Goal: Information Seeking & Learning: Learn about a topic

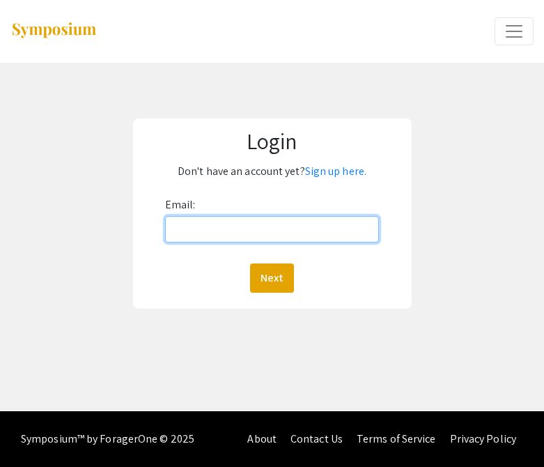
click at [254, 232] on input "Email:" at bounding box center [272, 229] width 214 height 26
type input "[EMAIL_ADDRESS][DOMAIN_NAME]"
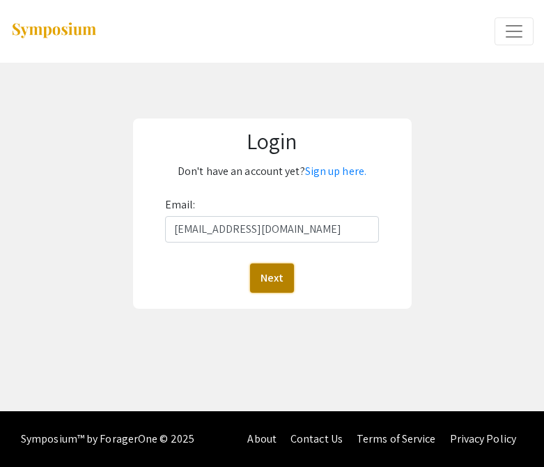
click at [267, 283] on button "Next" at bounding box center [272, 277] width 44 height 29
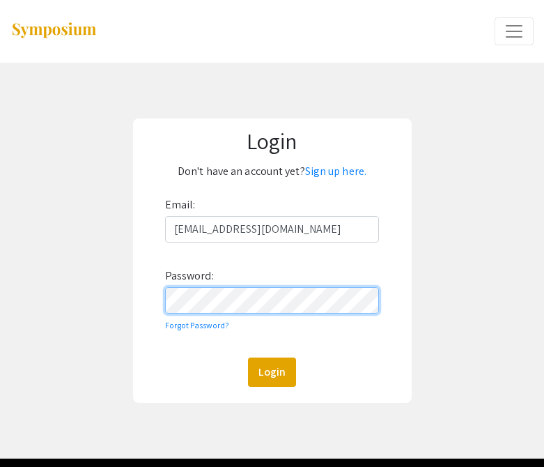
click at [248, 357] on button "Login" at bounding box center [272, 371] width 48 height 29
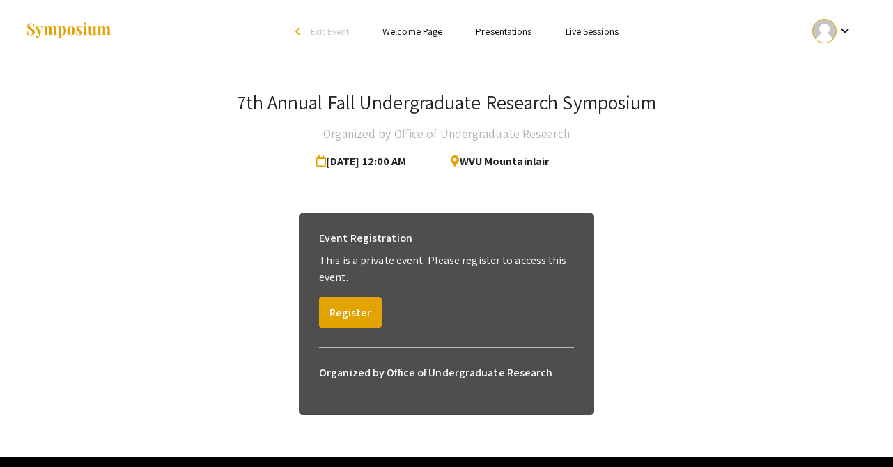
click at [506, 34] on link "Presentations" at bounding box center [504, 31] width 56 height 13
click at [499, 27] on link "Presentations" at bounding box center [504, 31] width 56 height 13
click at [397, 25] on link "Welcome Page" at bounding box center [412, 31] width 60 height 13
click at [347, 318] on button "Register" at bounding box center [350, 312] width 63 height 31
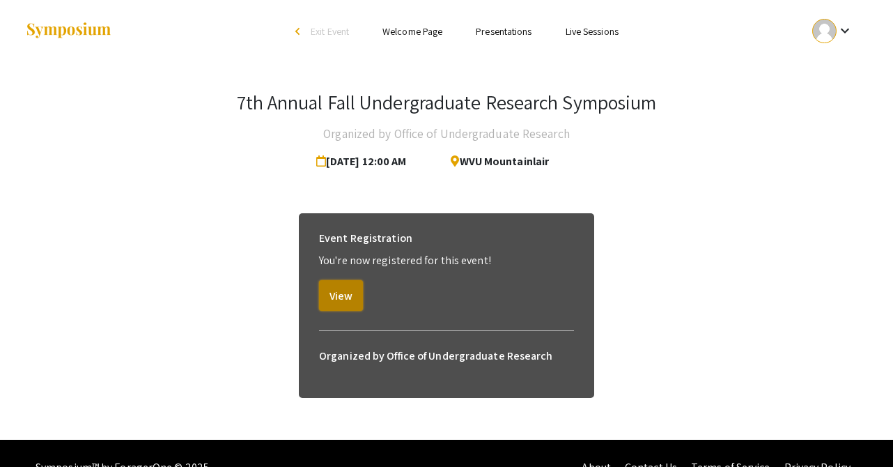
click at [345, 297] on button "View" at bounding box center [341, 295] width 44 height 31
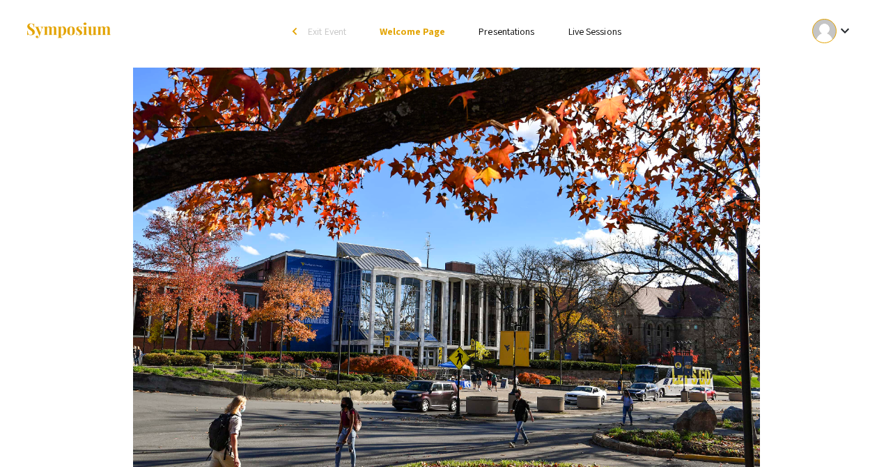
click at [515, 31] on link "Presentations" at bounding box center [506, 31] width 56 height 13
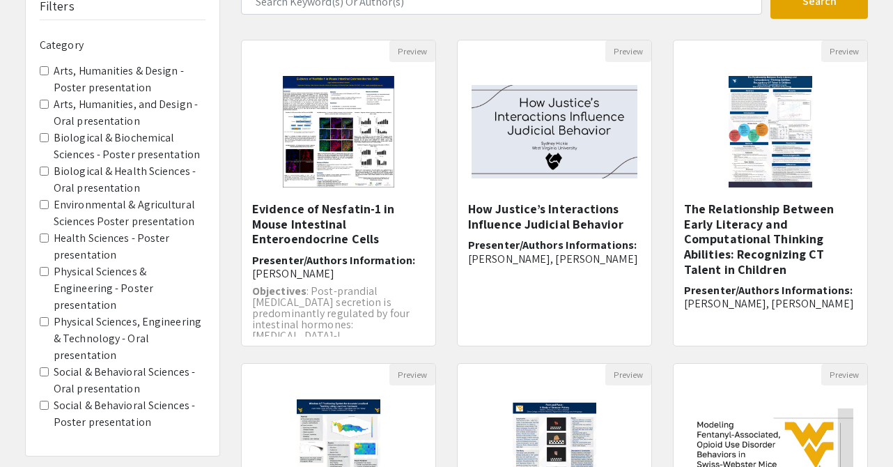
scroll to position [123, 0]
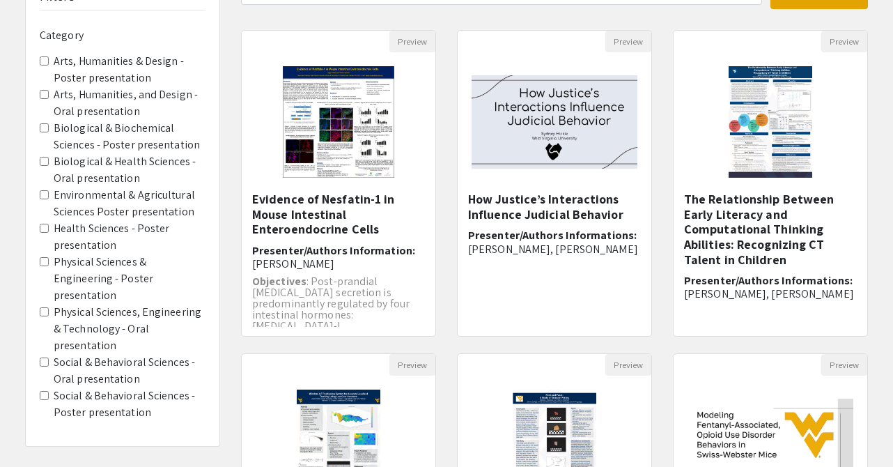
click at [133, 267] on label "Physical Sciences & Engineering - Poster presentation" at bounding box center [130, 278] width 152 height 50
click at [49, 266] on presentation "Physical Sciences & Engineering - Poster presentation" at bounding box center [44, 261] width 9 height 9
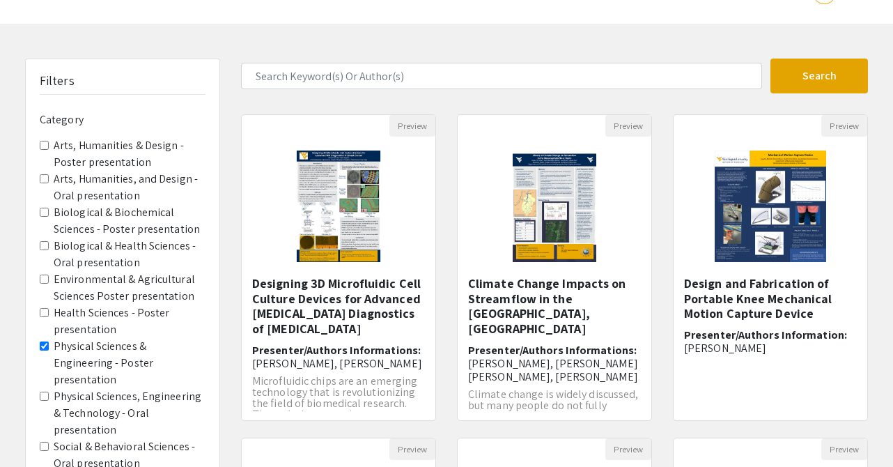
scroll to position [43, 0]
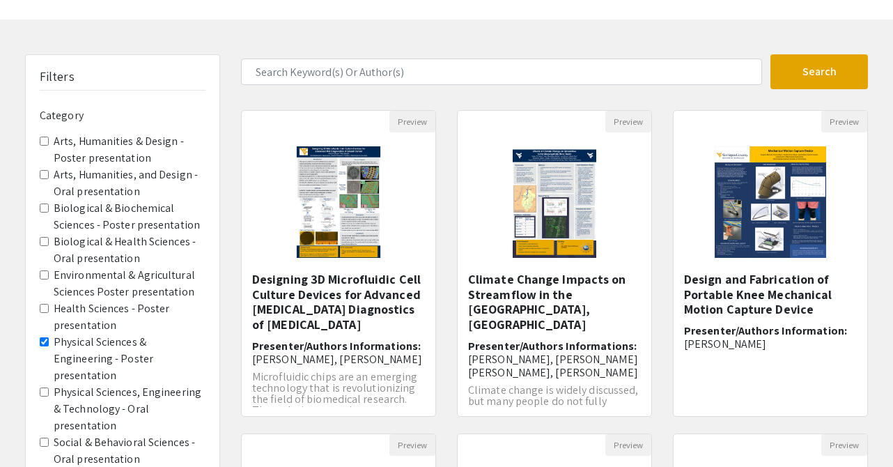
click at [156, 384] on label "Physical Sciences, Engineering & Technology - Oral presentation" at bounding box center [130, 409] width 152 height 50
click at [49, 387] on presentation "Physical Sciences, Engineering & Technology - Oral presentation" at bounding box center [44, 391] width 9 height 9
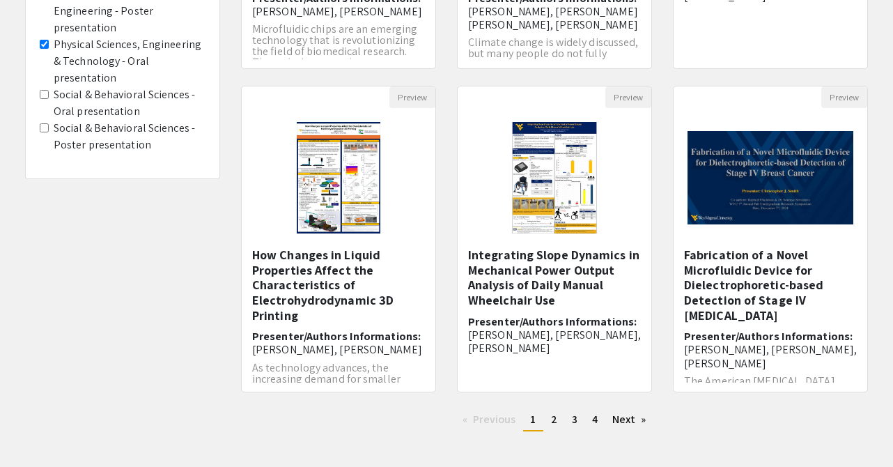
scroll to position [457, 0]
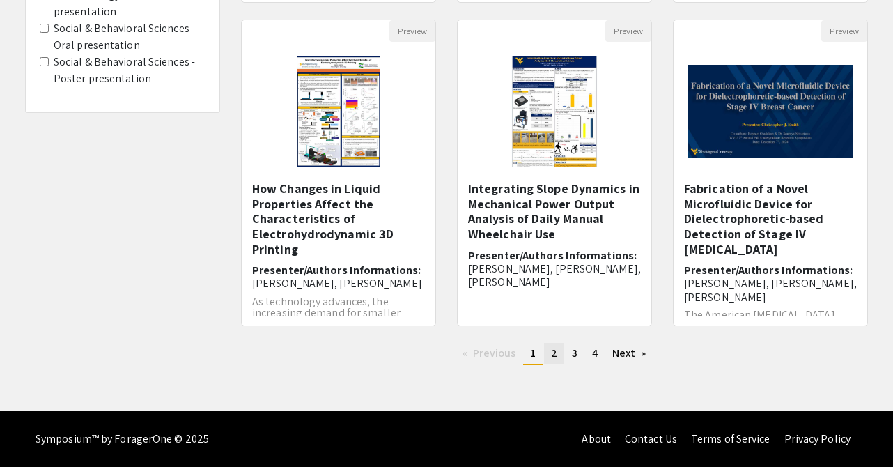
click at [552, 354] on span "2" at bounding box center [554, 352] width 6 height 15
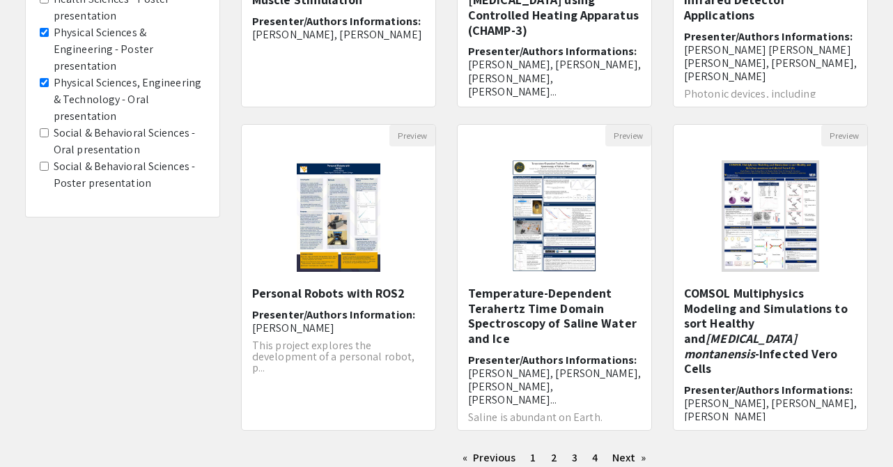
scroll to position [366, 0]
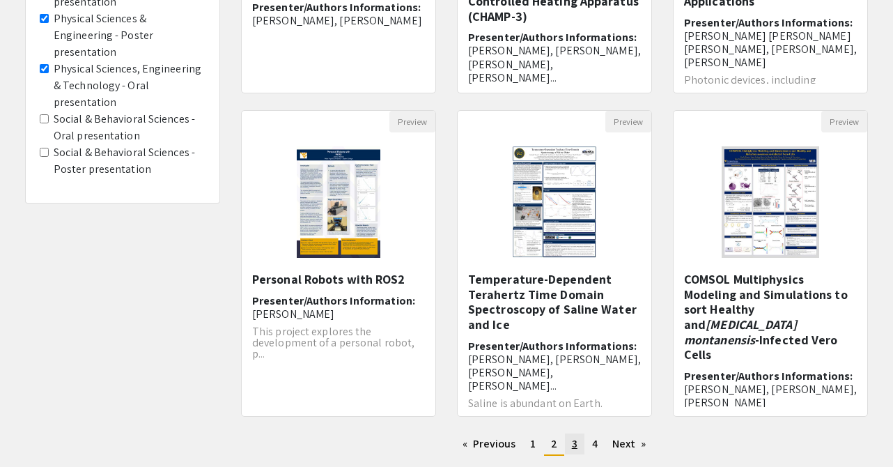
click at [577, 449] on link "page 3" at bounding box center [574, 443] width 19 height 21
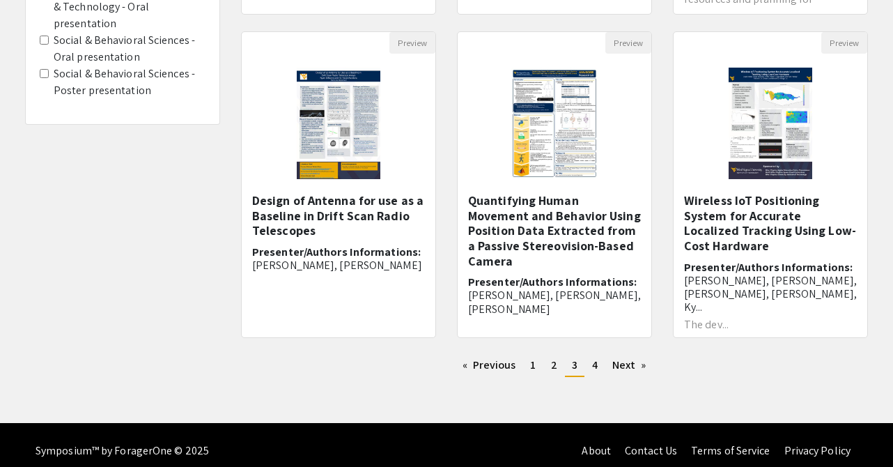
scroll to position [457, 0]
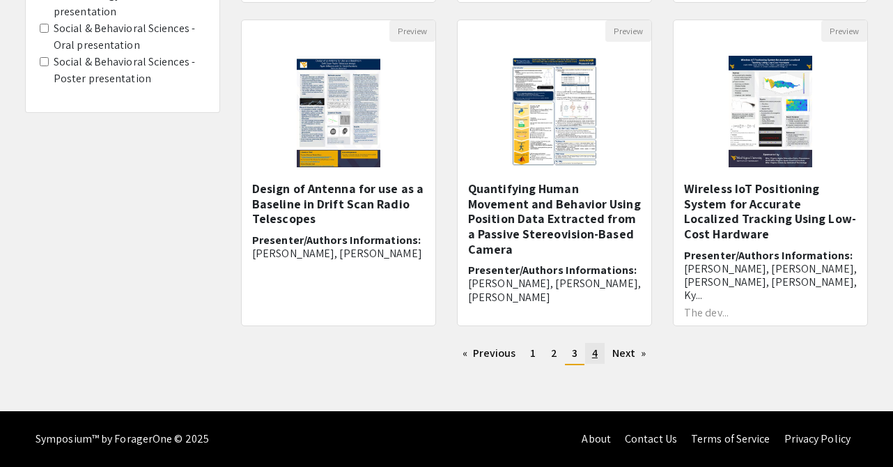
click at [594, 353] on span "4" at bounding box center [595, 352] width 6 height 15
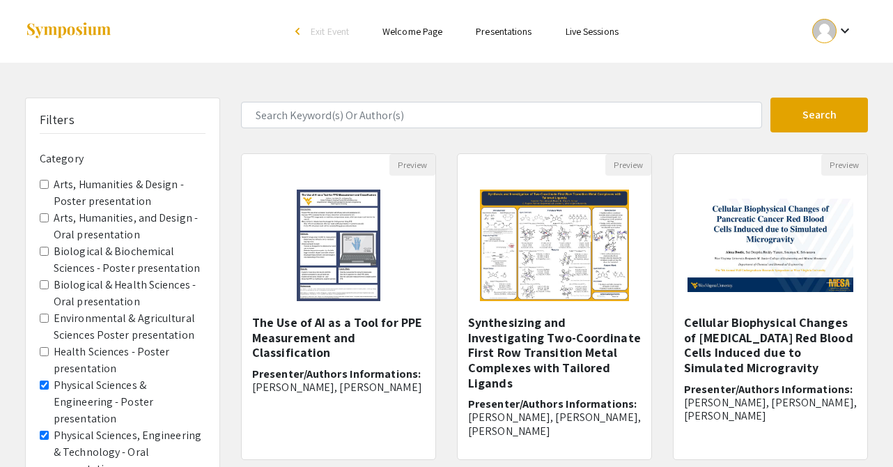
click at [430, 33] on link "Welcome Page" at bounding box center [412, 31] width 60 height 13
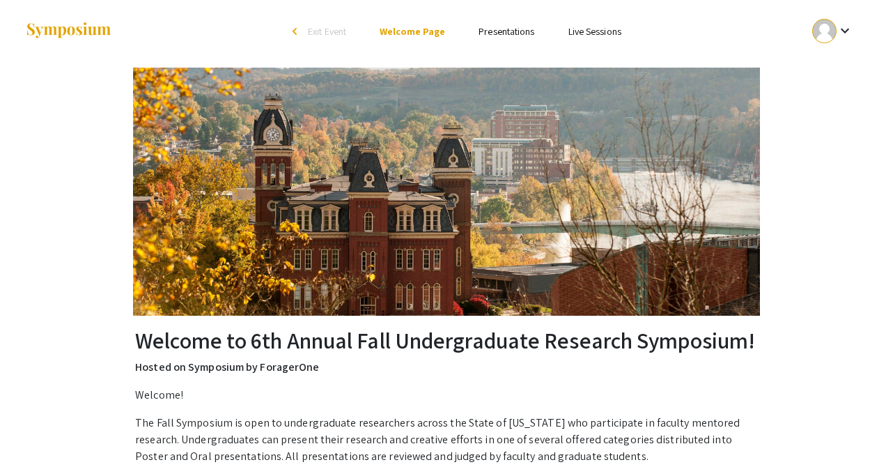
click at [501, 29] on link "Presentations" at bounding box center [506, 31] width 56 height 13
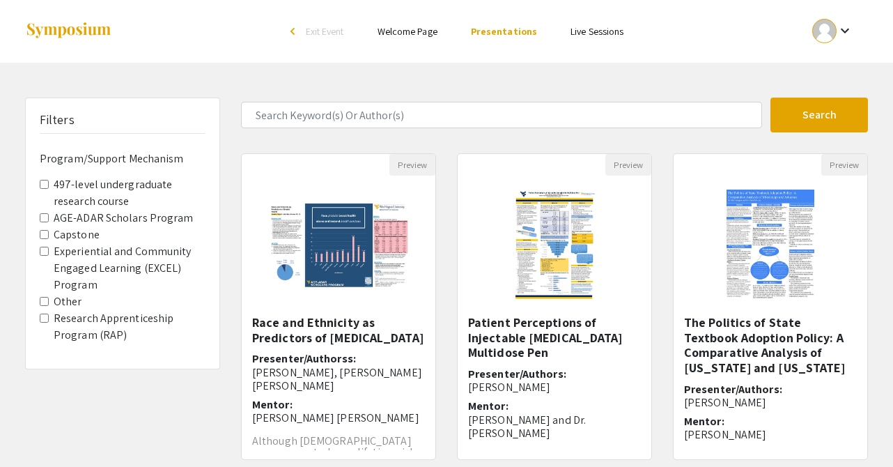
click at [45, 314] on \(RAP\) "Research Apprenticeship Program (RAP)" at bounding box center [44, 317] width 9 height 9
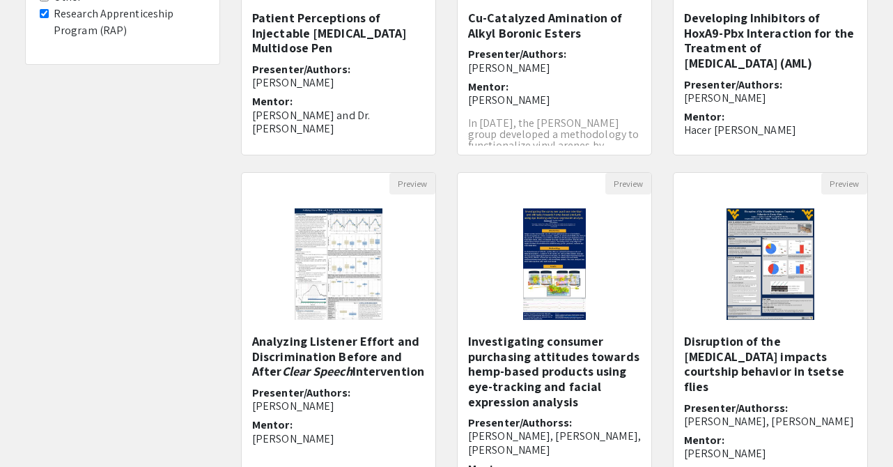
scroll to position [457, 0]
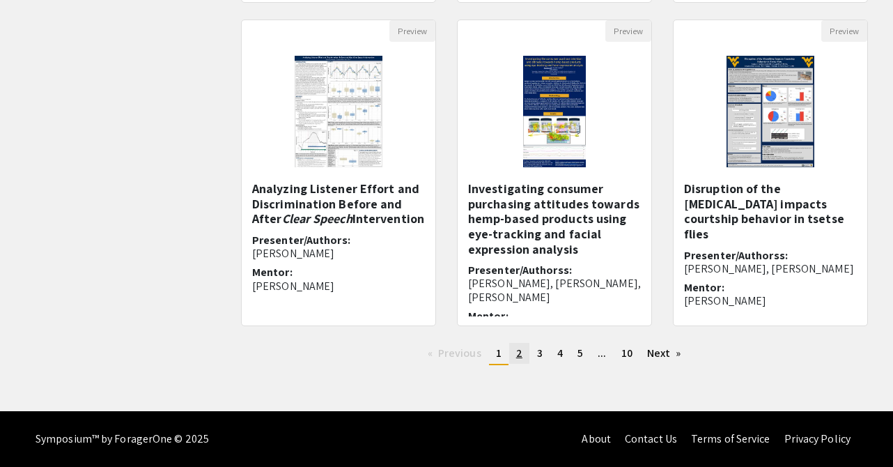
click at [522, 352] on link "page 2" at bounding box center [519, 353] width 20 height 21
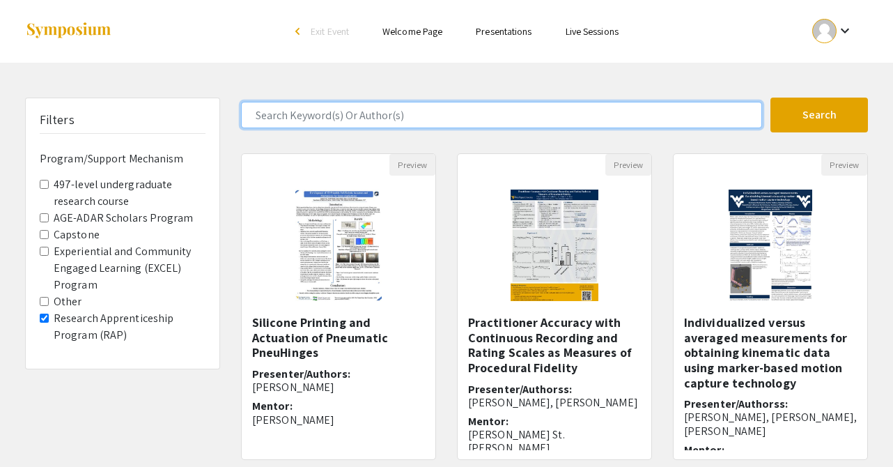
click at [403, 116] on input "Search Keyword(s) Or Author(s)" at bounding box center [501, 115] width 521 height 26
click at [770, 97] on button "Search" at bounding box center [818, 114] width 97 height 35
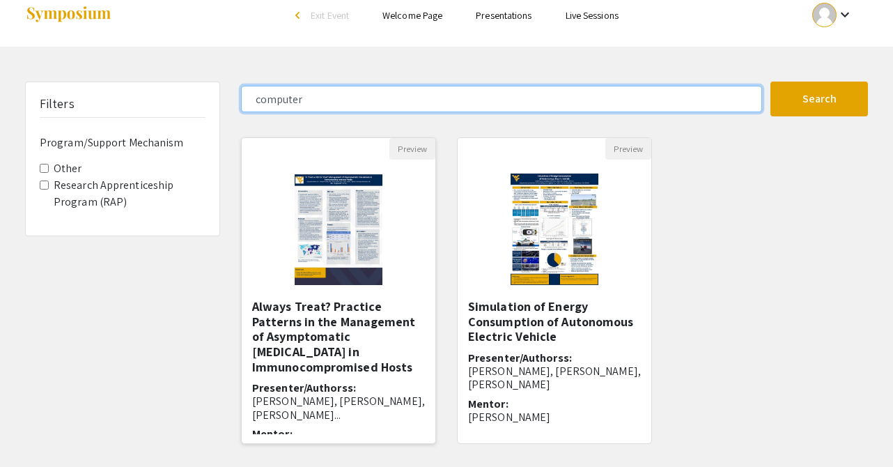
scroll to position [10, 0]
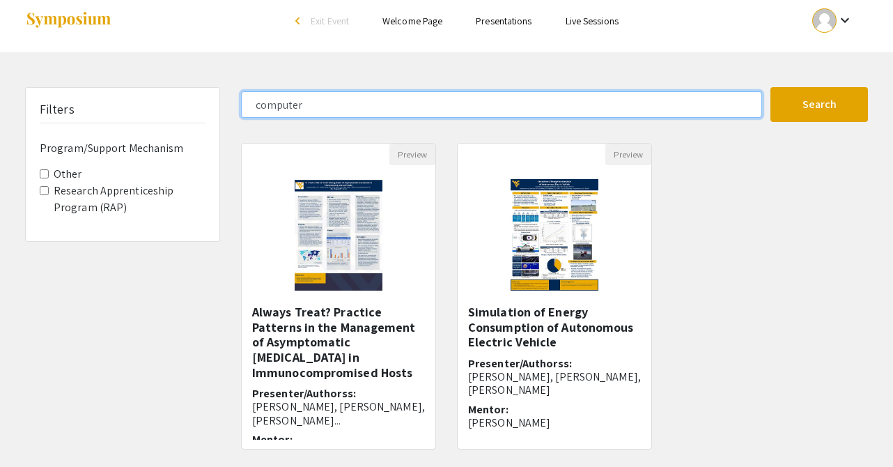
drag, startPoint x: 410, startPoint y: 109, endPoint x: 228, endPoint y: 107, distance: 181.8
click at [228, 107] on div "Filters Program/Support Mechanism Other Research Apprenticeship Program (RAP) c…" at bounding box center [447, 293] width 864 height 412
type input "cybersecurity"
click at [770, 87] on button "Search" at bounding box center [818, 104] width 97 height 35
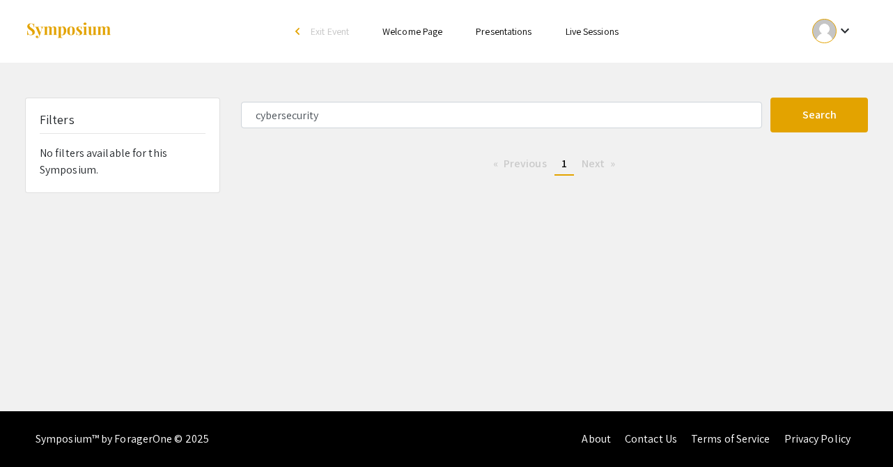
click at [501, 33] on link "Presentations" at bounding box center [504, 31] width 56 height 13
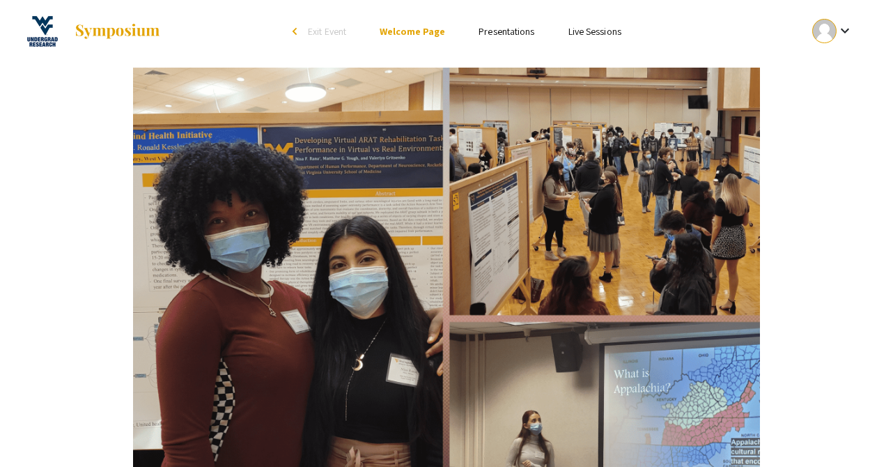
click at [513, 31] on link "Presentations" at bounding box center [506, 31] width 56 height 13
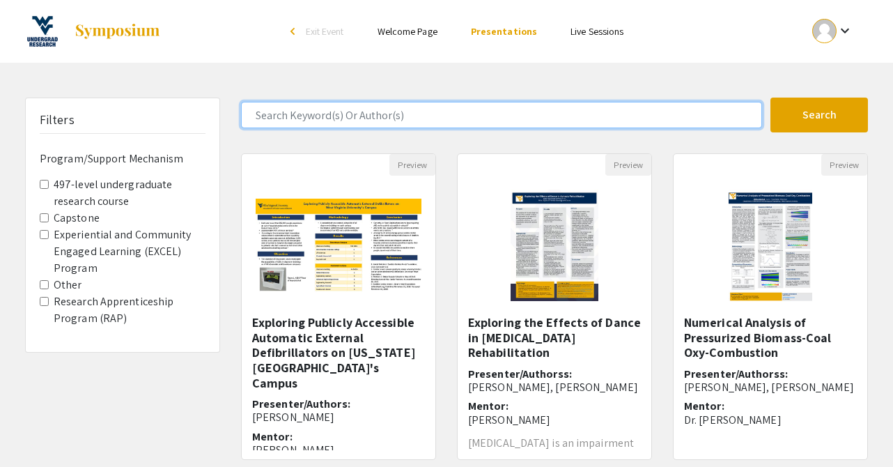
click at [463, 119] on input "Search Keyword(s) Or Author(s)" at bounding box center [501, 115] width 521 height 26
type input "computer"
click at [770, 97] on button "Search" at bounding box center [818, 114] width 97 height 35
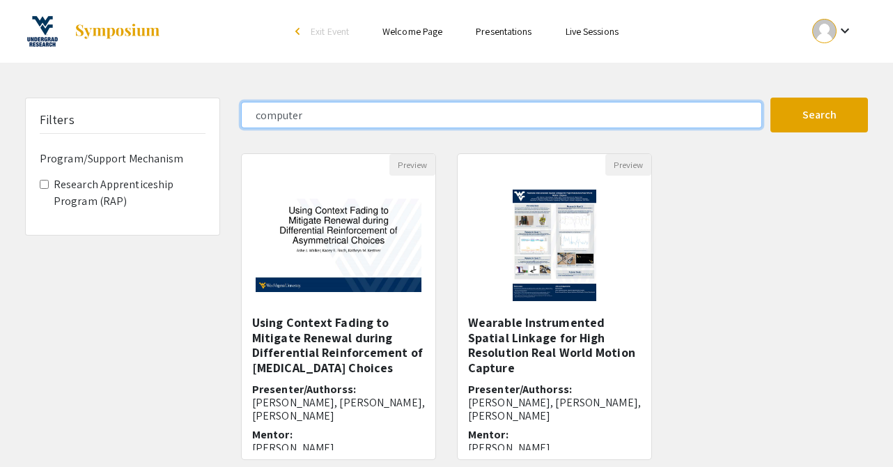
drag, startPoint x: 507, startPoint y: 118, endPoint x: 235, endPoint y: 117, distance: 272.3
click at [235, 117] on div "computer" at bounding box center [501, 115] width 540 height 26
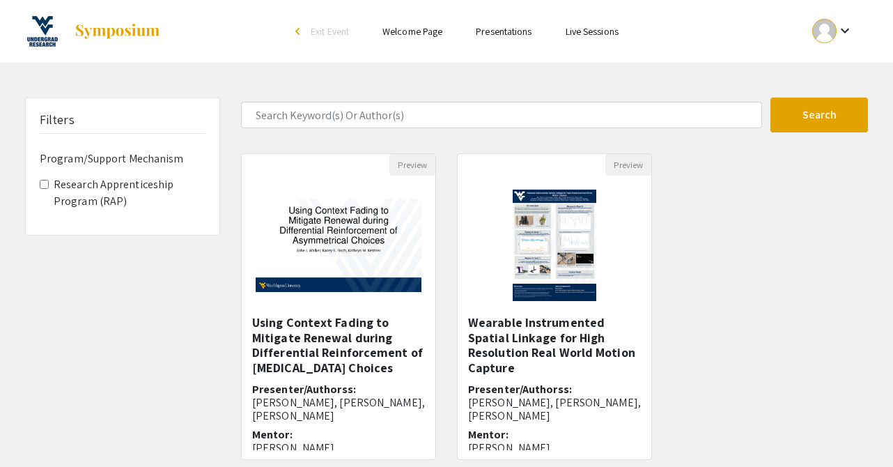
click at [487, 33] on link "Presentations" at bounding box center [504, 31] width 56 height 13
